Goal: Task Accomplishment & Management: Complete application form

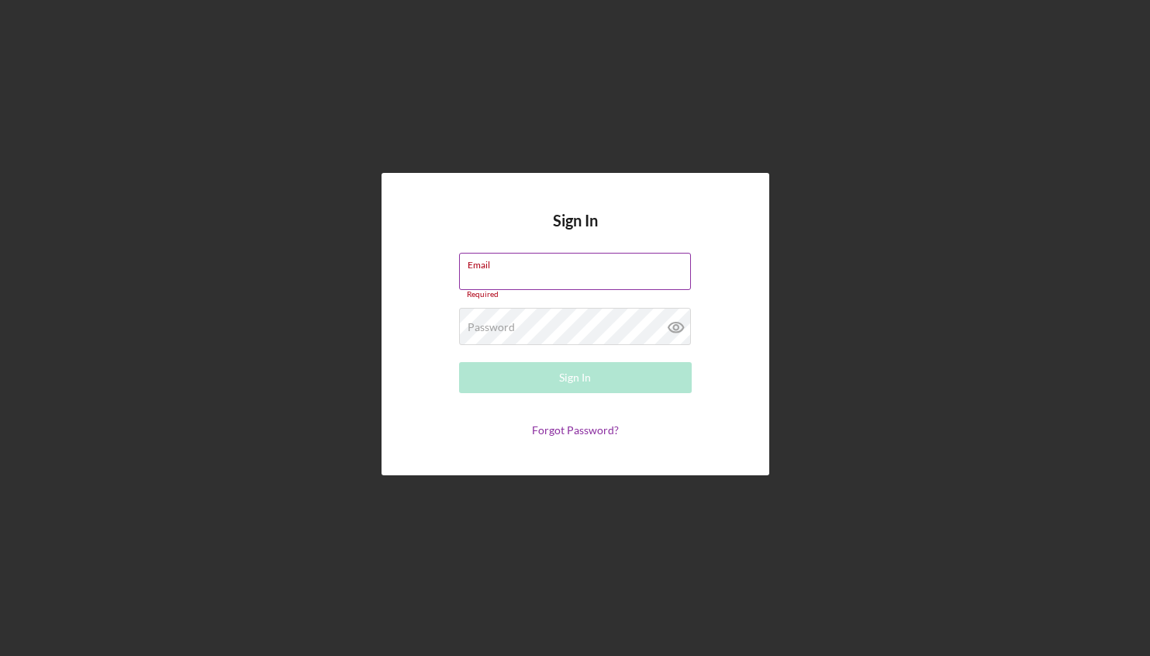
click at [571, 277] on input "Email" at bounding box center [575, 271] width 232 height 37
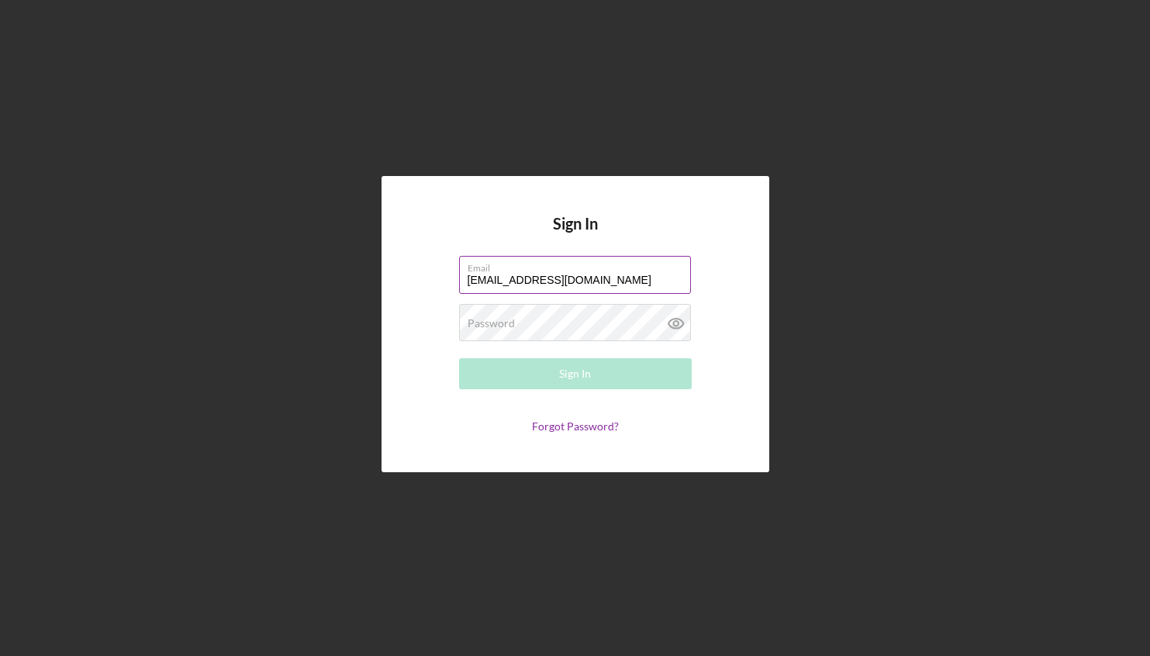
type input "[EMAIL_ADDRESS][DOMAIN_NAME]"
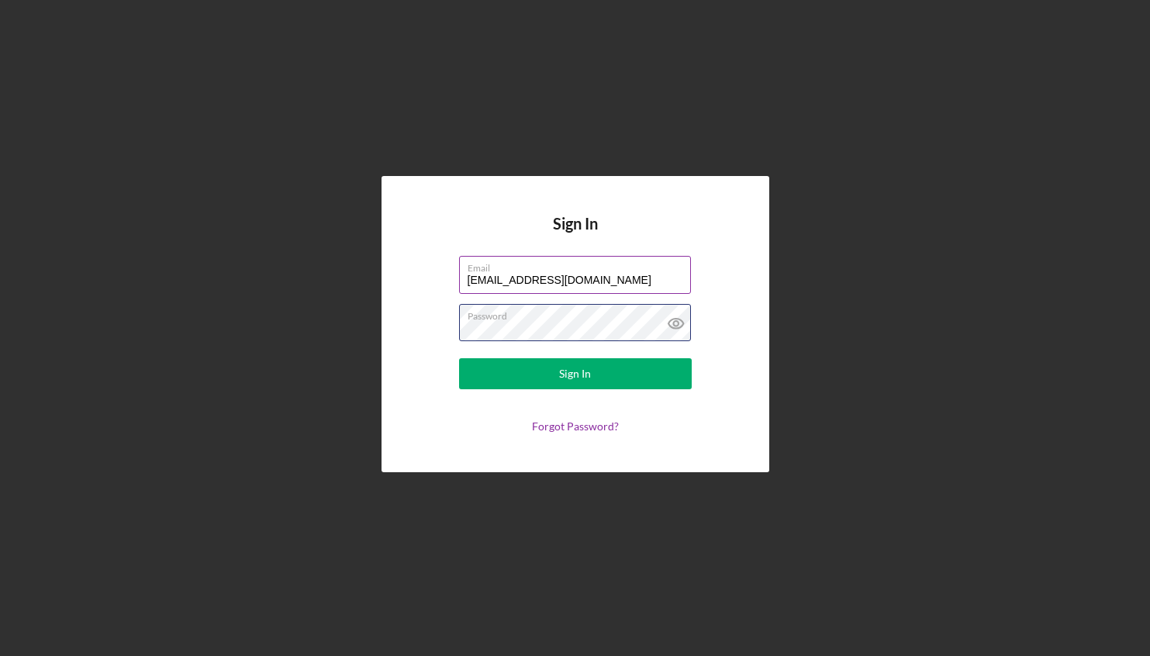
click at [459, 358] on button "Sign In" at bounding box center [575, 373] width 233 height 31
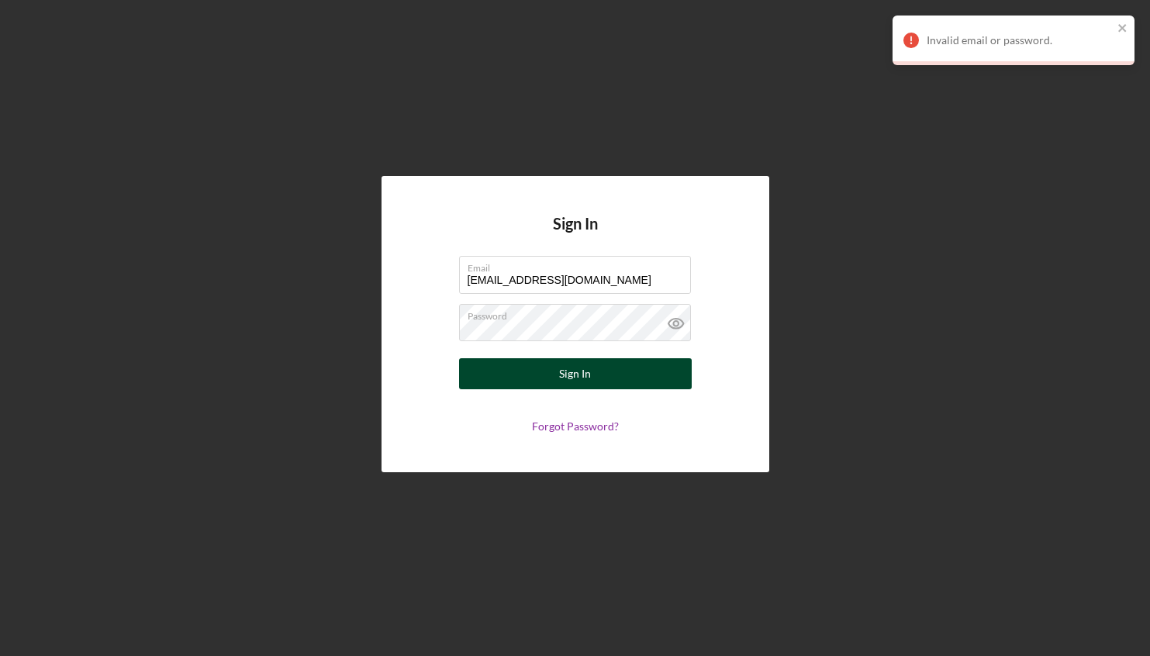
click at [572, 375] on div "Sign In" at bounding box center [575, 373] width 32 height 31
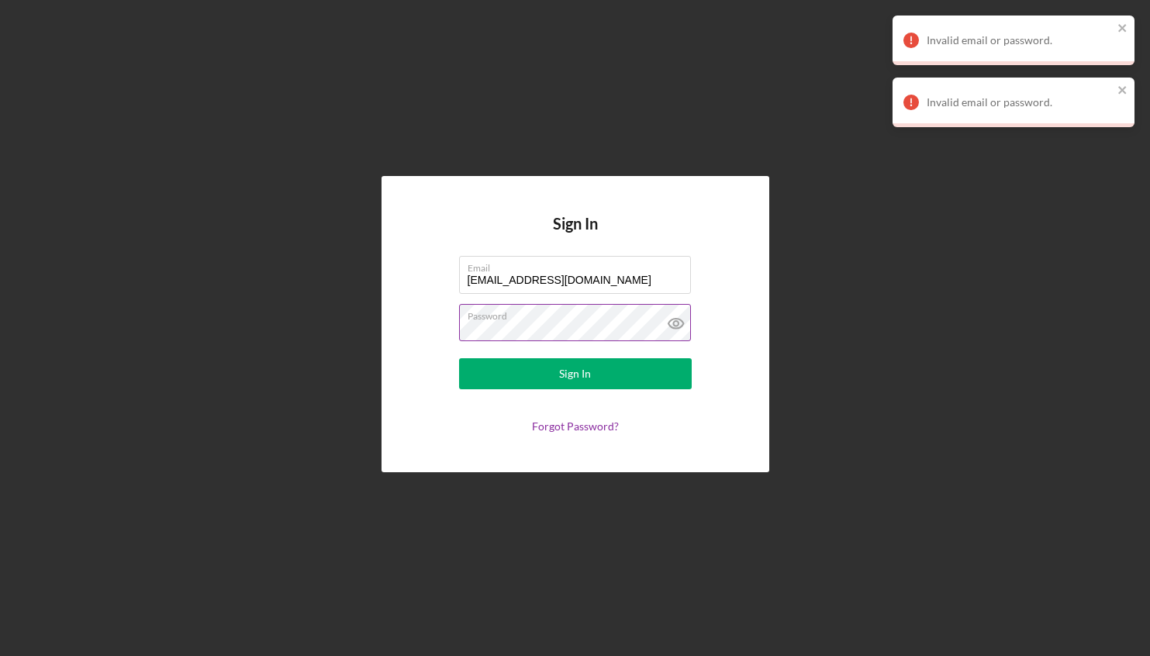
click at [459, 358] on button "Sign In" at bounding box center [575, 373] width 233 height 31
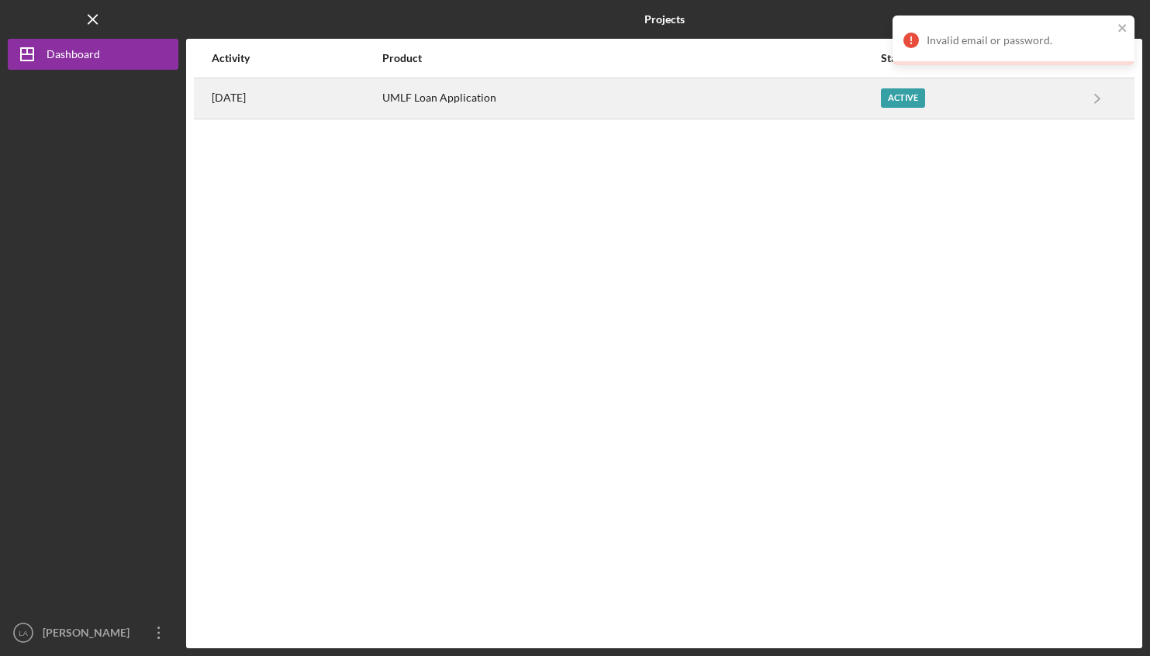
click at [464, 102] on div "UMLF Loan Application" at bounding box center [630, 98] width 497 height 39
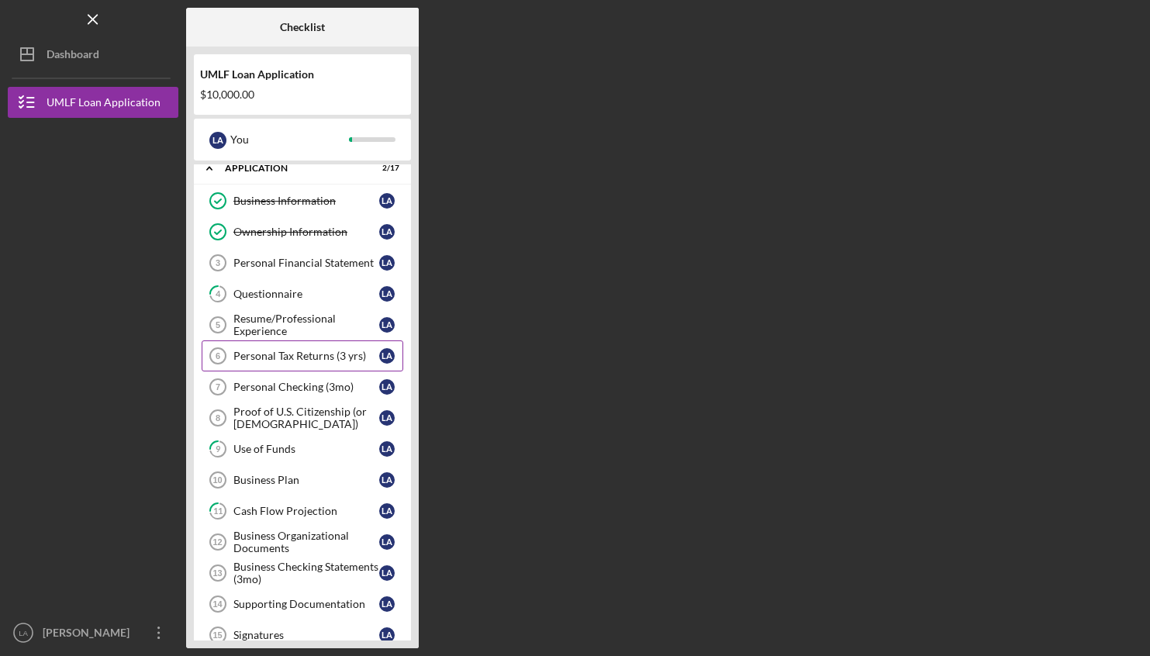
scroll to position [12, 0]
click at [268, 298] on div "Questionnaire" at bounding box center [306, 293] width 146 height 12
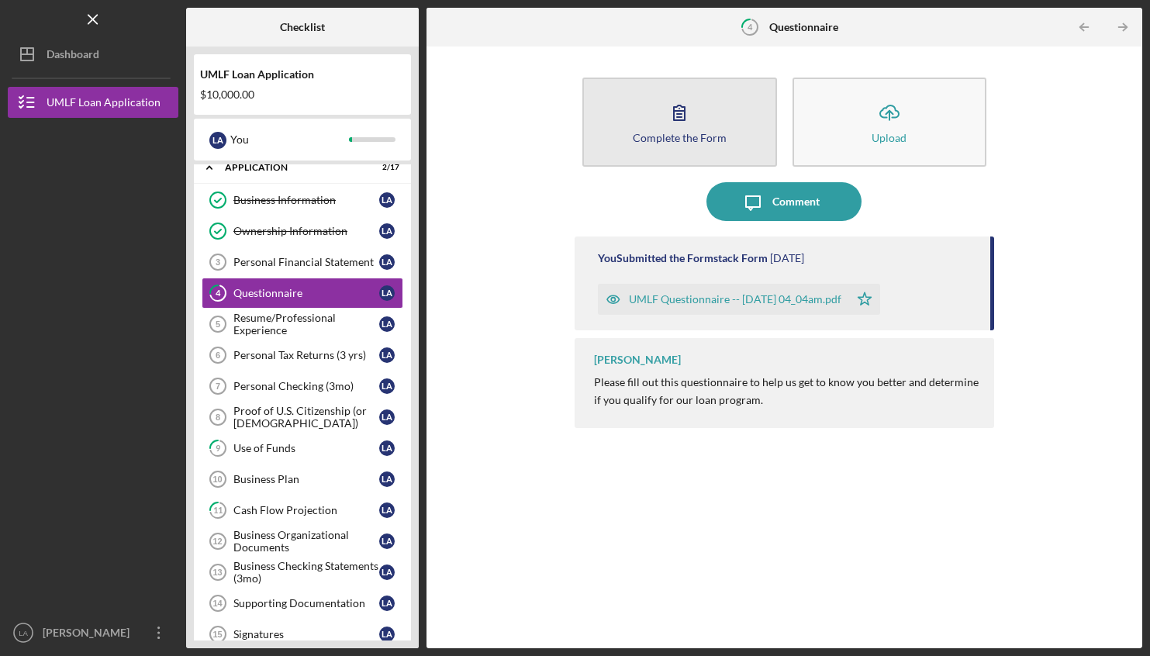
click at [665, 140] on div "Complete the Form" at bounding box center [680, 138] width 94 height 12
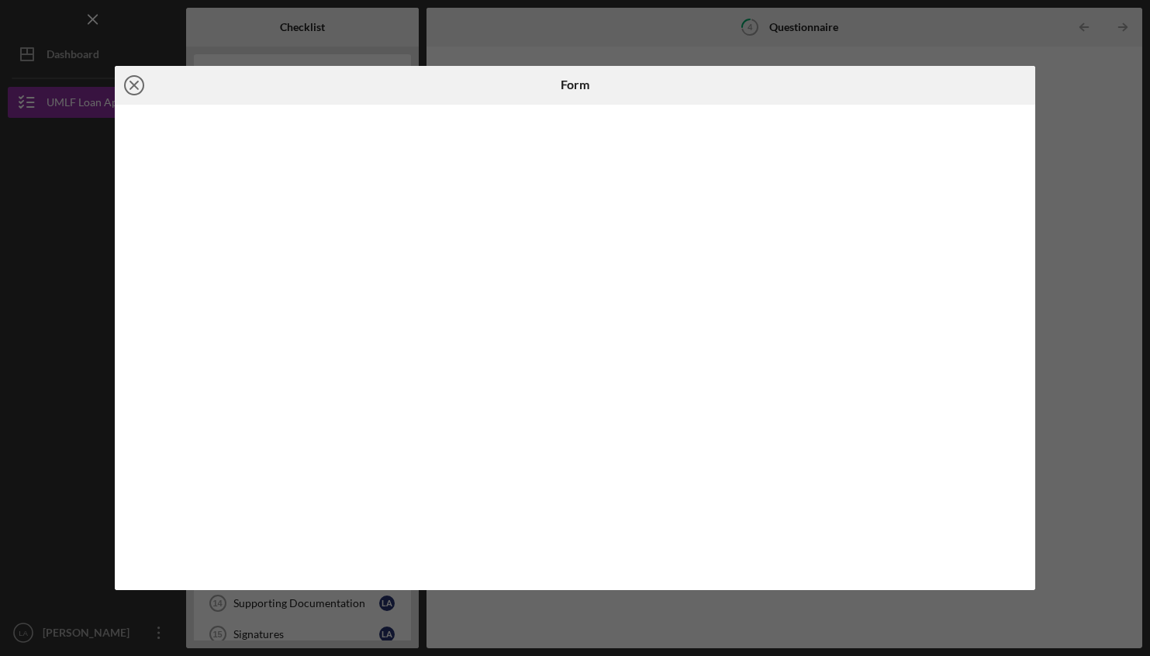
click at [130, 81] on line at bounding box center [134, 85] width 8 height 8
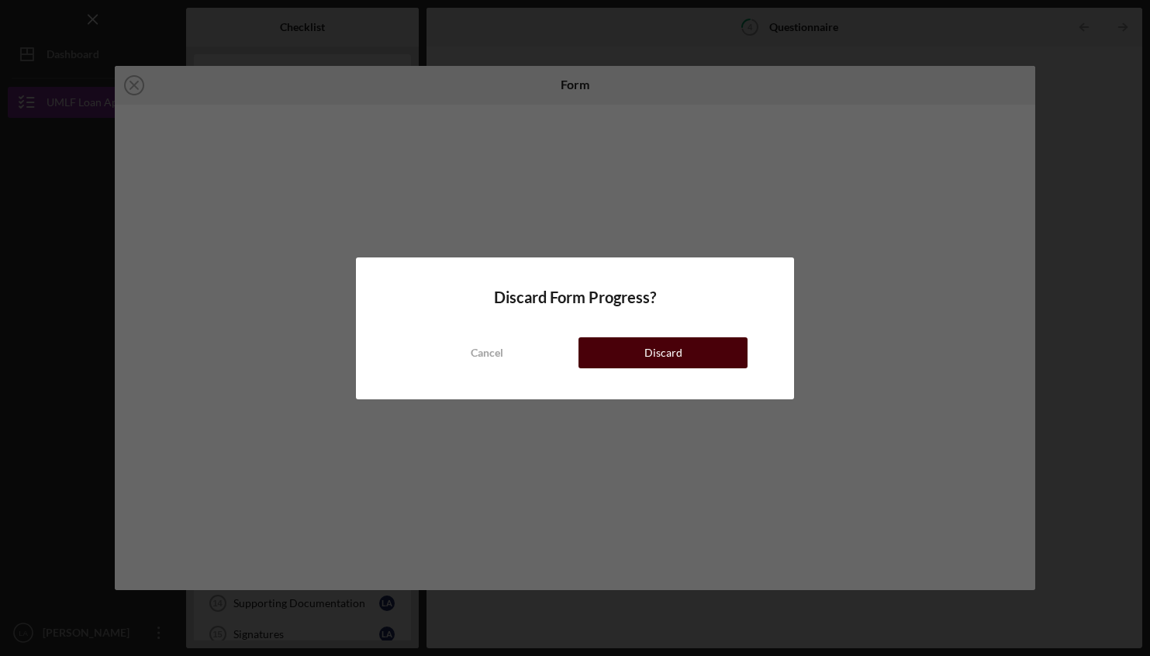
click at [661, 346] on div "Discard" at bounding box center [663, 352] width 38 height 31
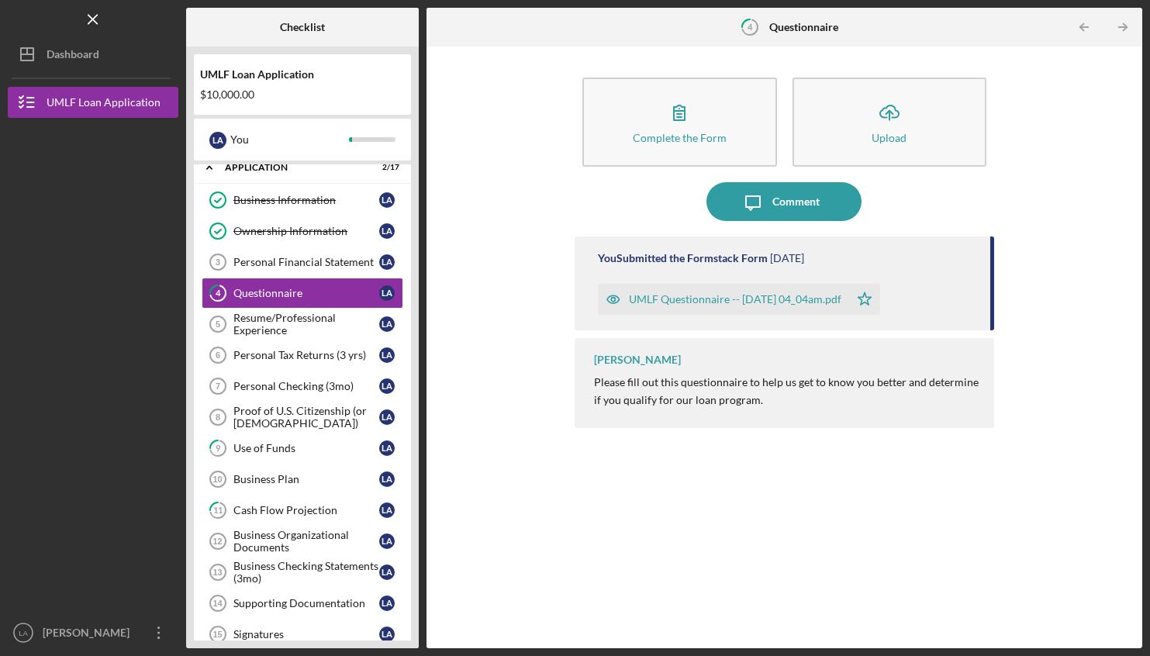
click at [685, 300] on div "UMLF Questionnaire -- [DATE] 04_04am.pdf" at bounding box center [735, 299] width 212 height 12
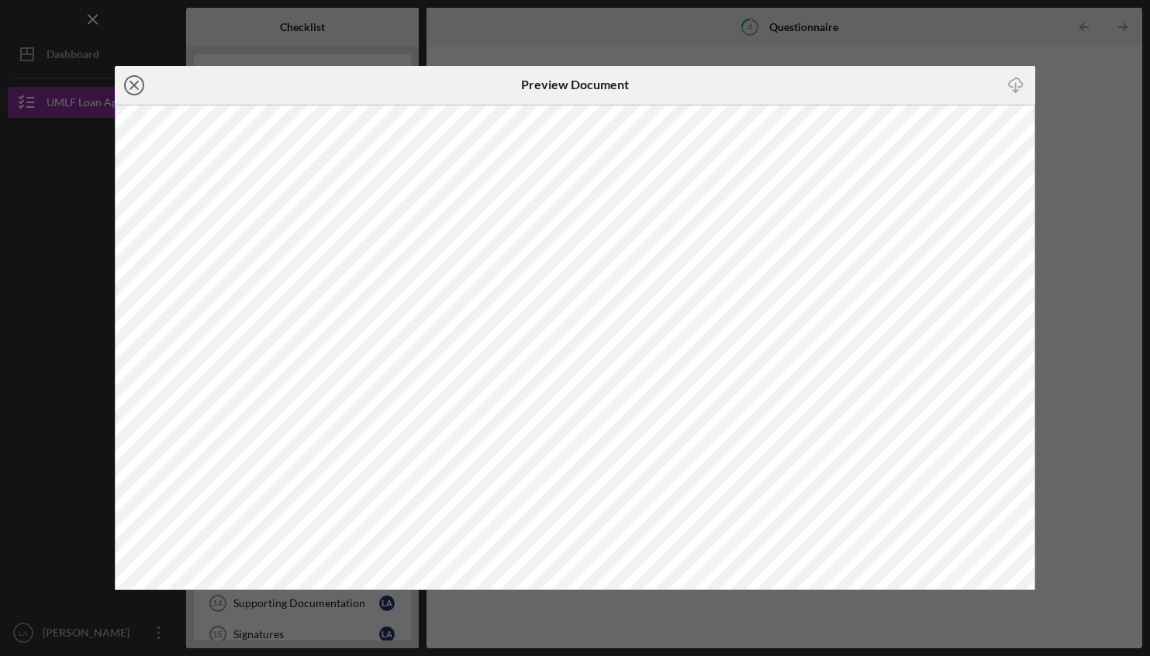
click at [133, 85] on line at bounding box center [134, 85] width 8 height 8
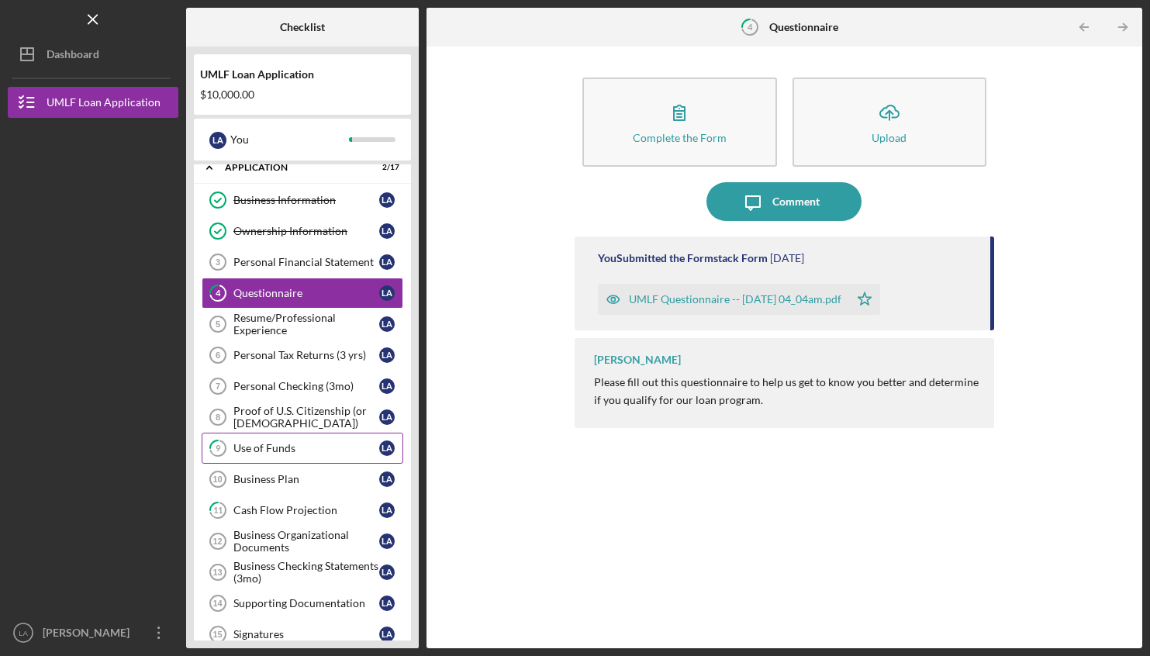
click at [239, 447] on div "Use of Funds" at bounding box center [306, 448] width 146 height 12
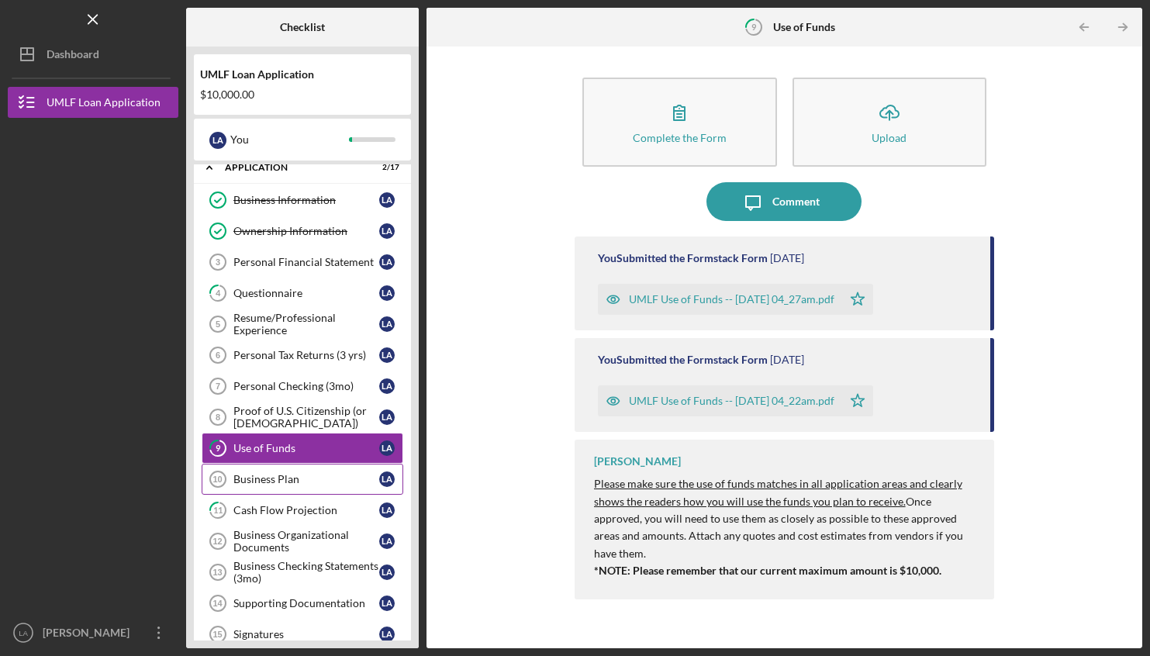
click at [262, 482] on div "Business Plan" at bounding box center [306, 479] width 146 height 12
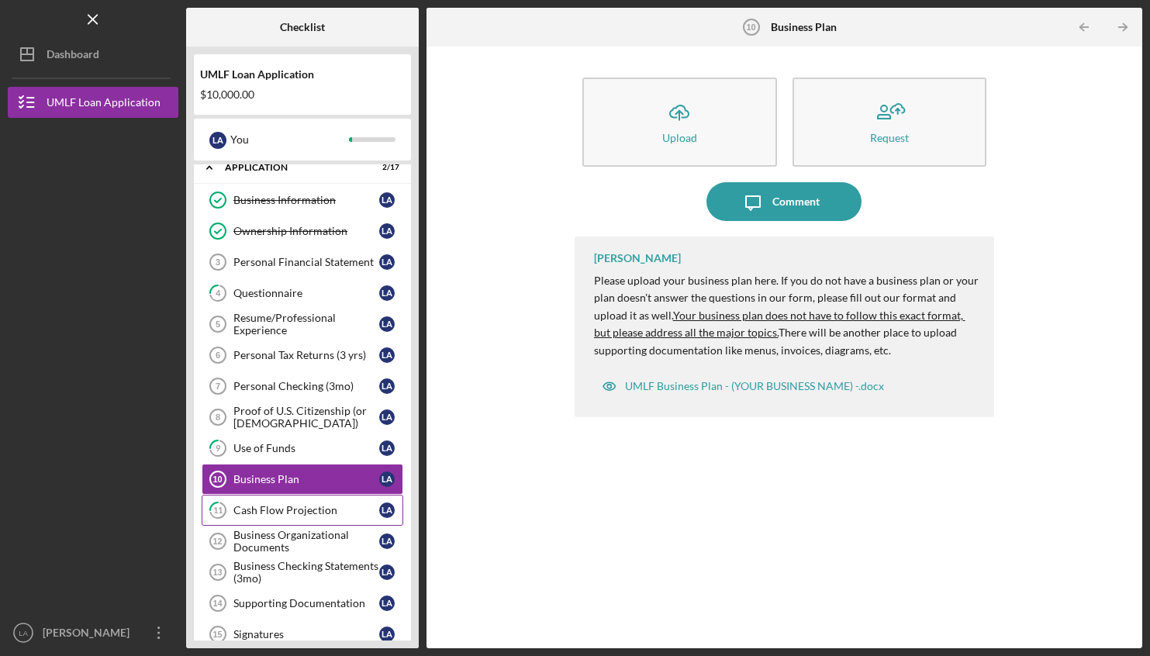
click at [267, 516] on div "Cash Flow Projection" at bounding box center [306, 510] width 146 height 12
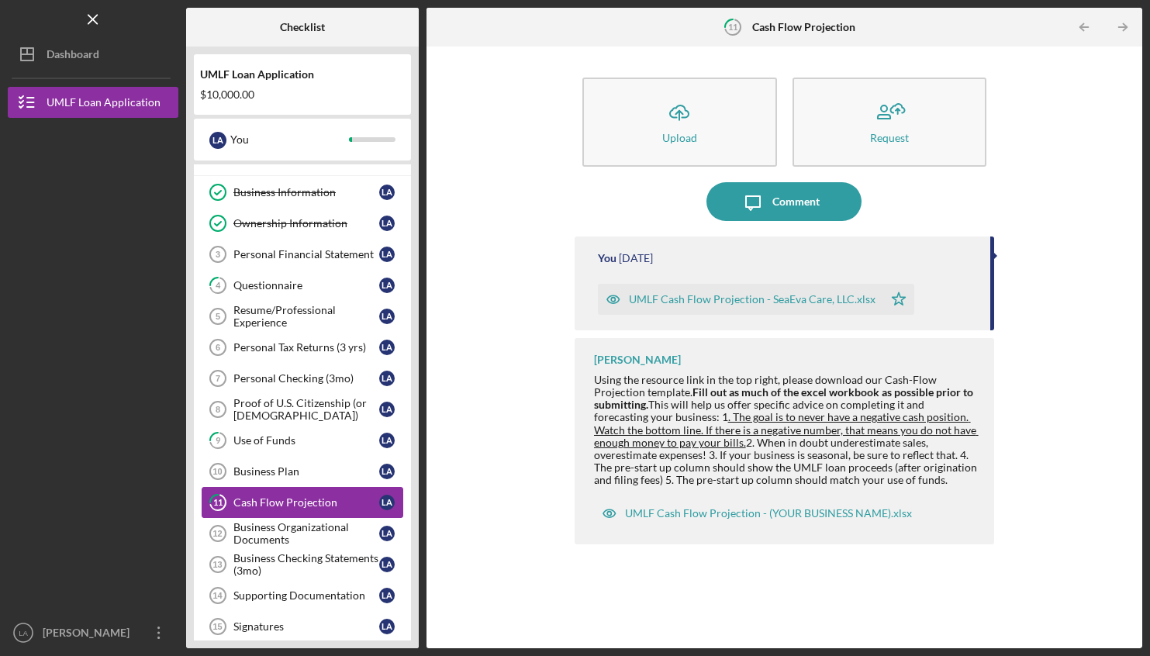
scroll to position [34, 0]
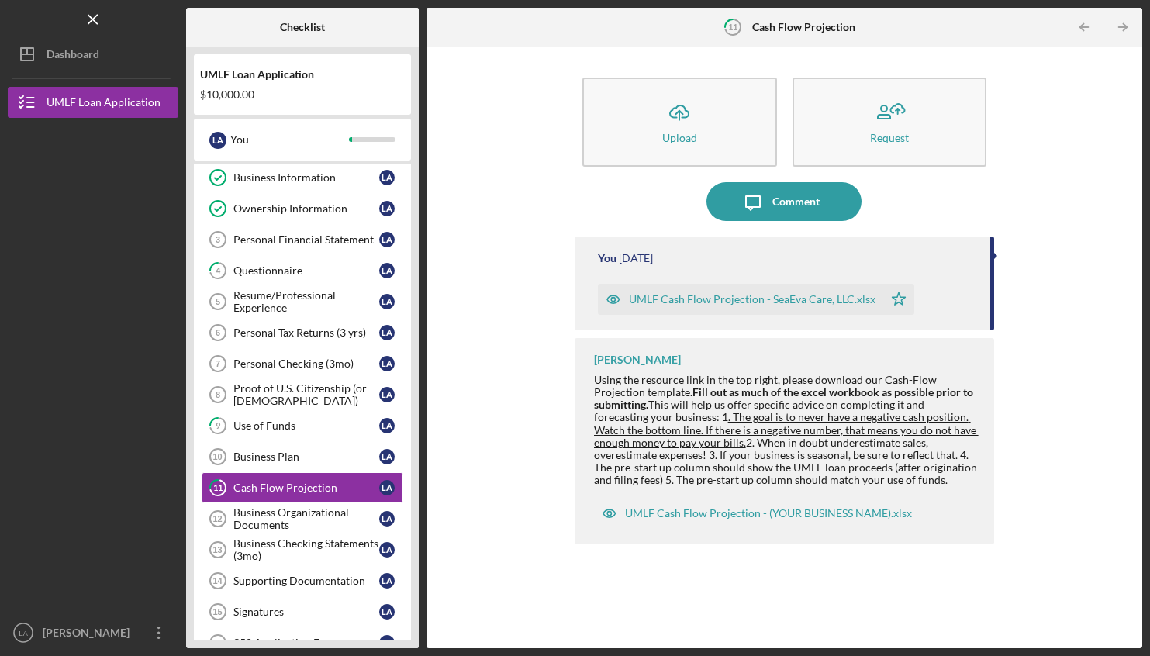
click at [1088, 257] on div "Icon/Upload Upload Request Icon/Message Comment You [DATE] UMLF Cash Flow Proje…" at bounding box center [784, 347] width 700 height 586
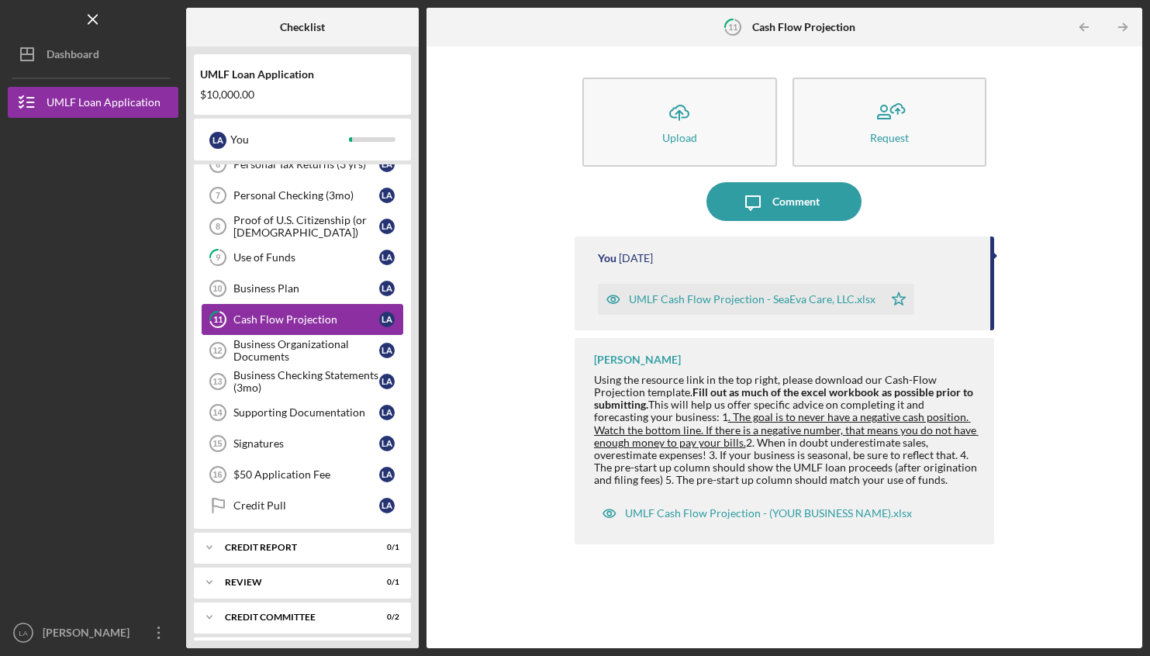
scroll to position [212, 0]
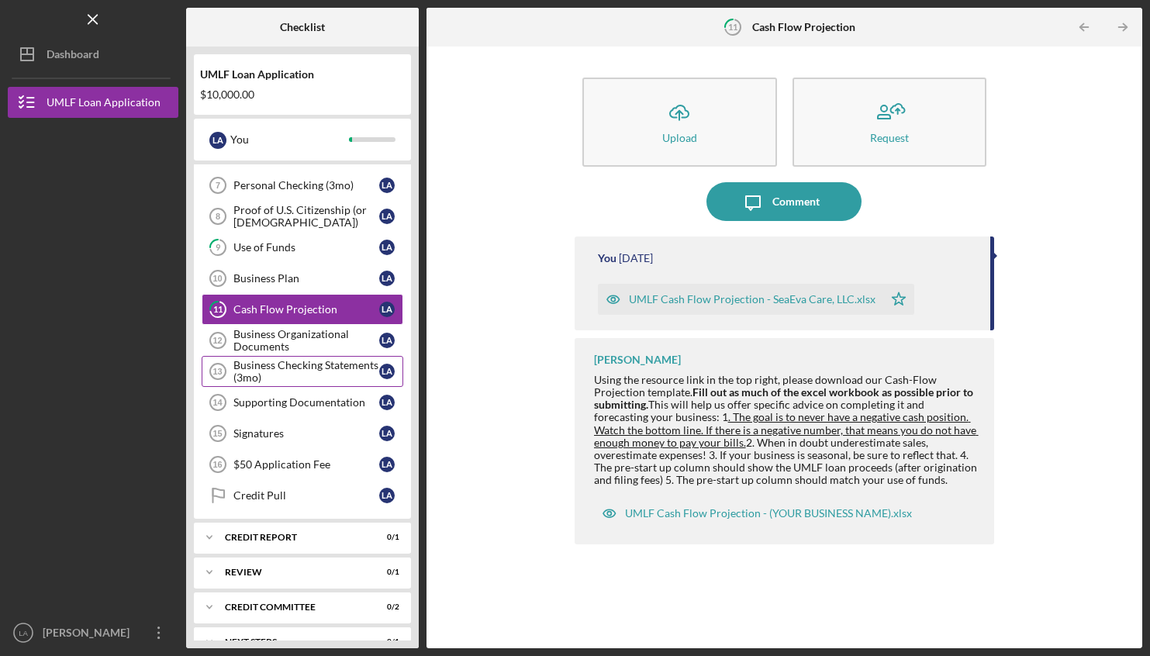
click at [267, 369] on div "Business Checking Statements (3mo)" at bounding box center [306, 371] width 146 height 25
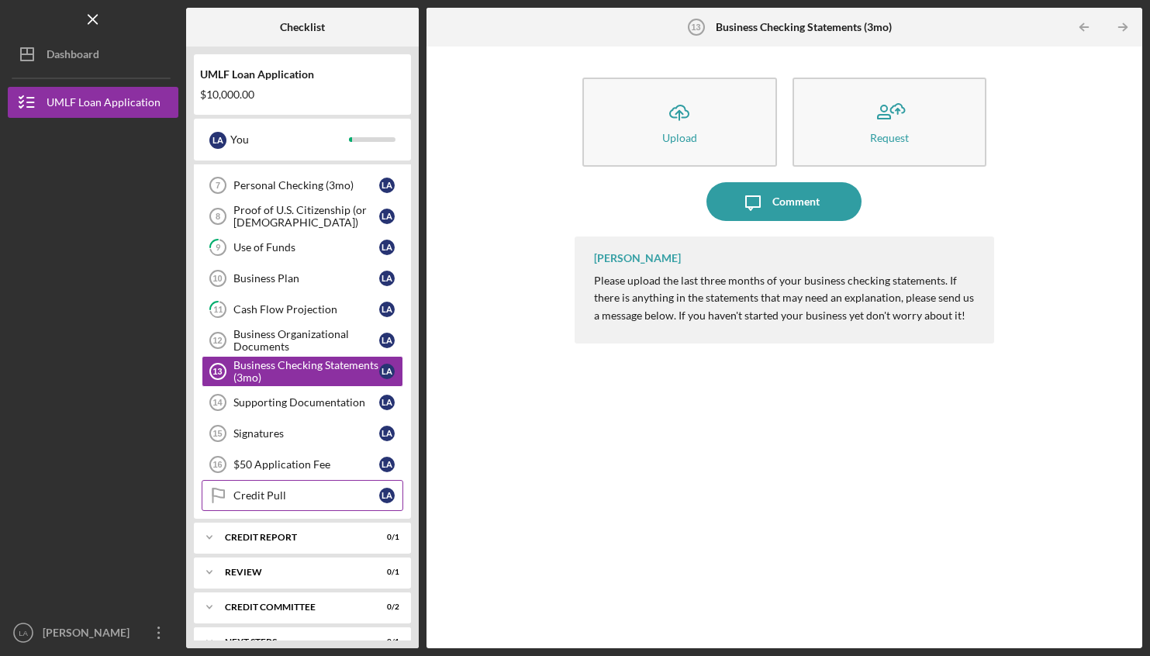
click at [254, 500] on div "Credit Pull" at bounding box center [306, 495] width 146 height 12
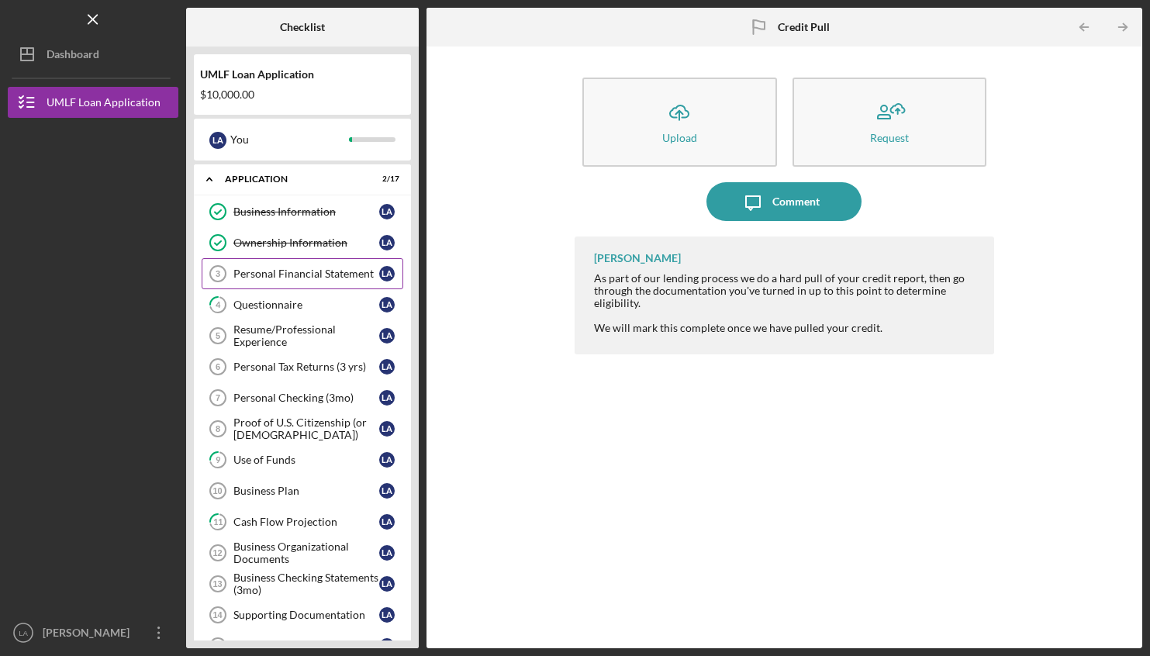
click at [308, 280] on link "Personal Financial Statement 3 Personal Financial Statement L A" at bounding box center [303, 273] width 202 height 31
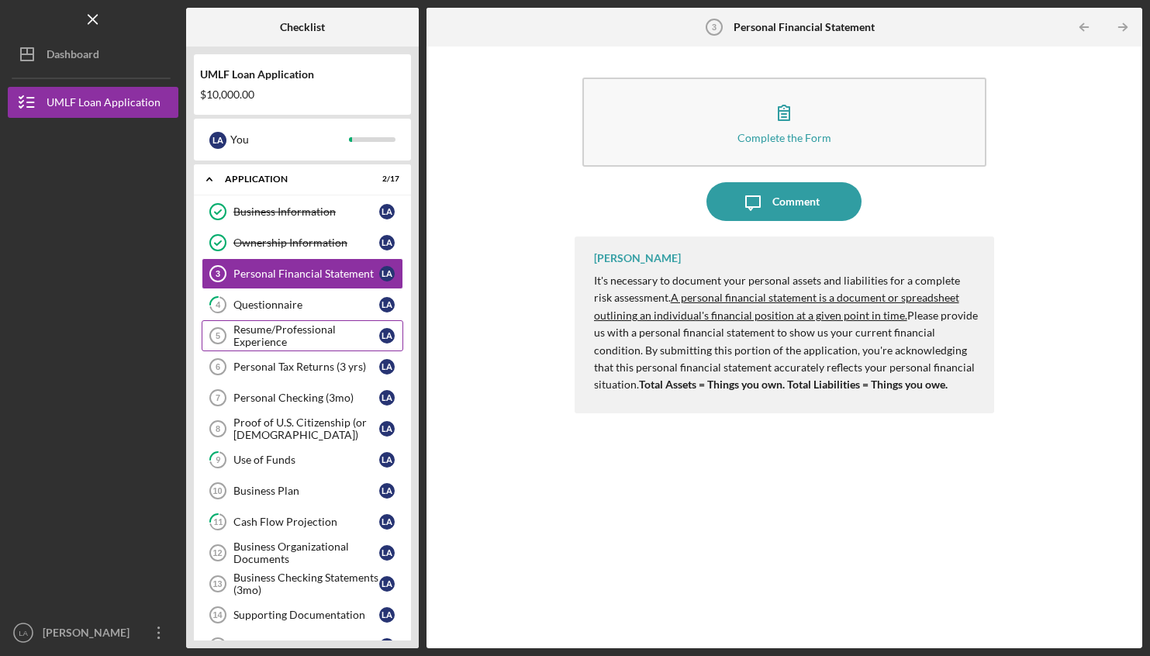
click at [278, 329] on div "Resume/Professional Experience" at bounding box center [306, 335] width 146 height 25
